Goal: Task Accomplishment & Management: Manage account settings

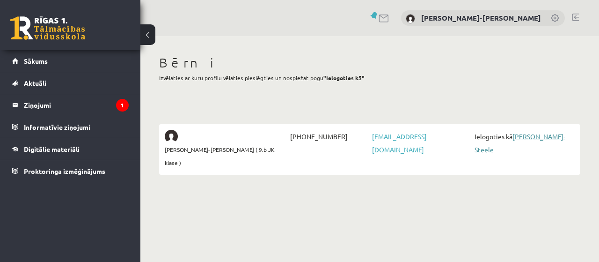
click at [535, 137] on link "[PERSON_NAME]-Steele" at bounding box center [519, 143] width 91 height 22
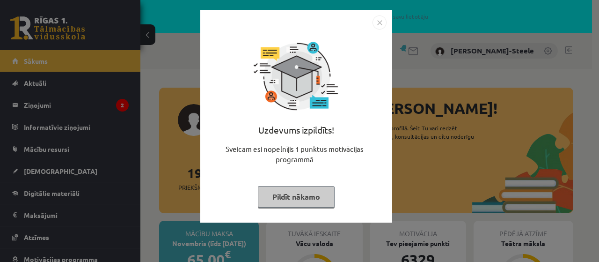
click at [378, 21] on img "Close" at bounding box center [379, 22] width 14 height 14
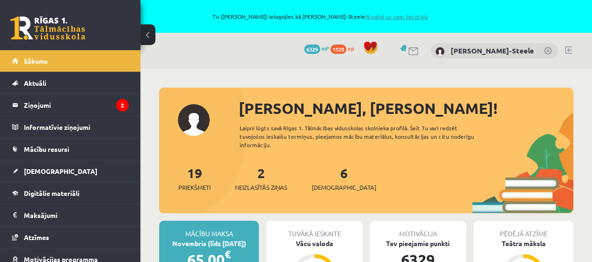
click at [425, 18] on link "Atpakaļ uz savu lietotāju" at bounding box center [396, 16] width 63 height 7
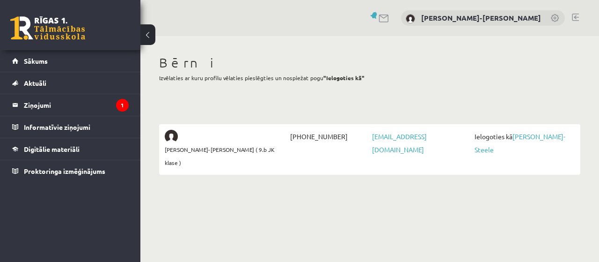
click at [577, 15] on link at bounding box center [575, 17] width 7 height 7
